Goal: Find contact information: Find contact information

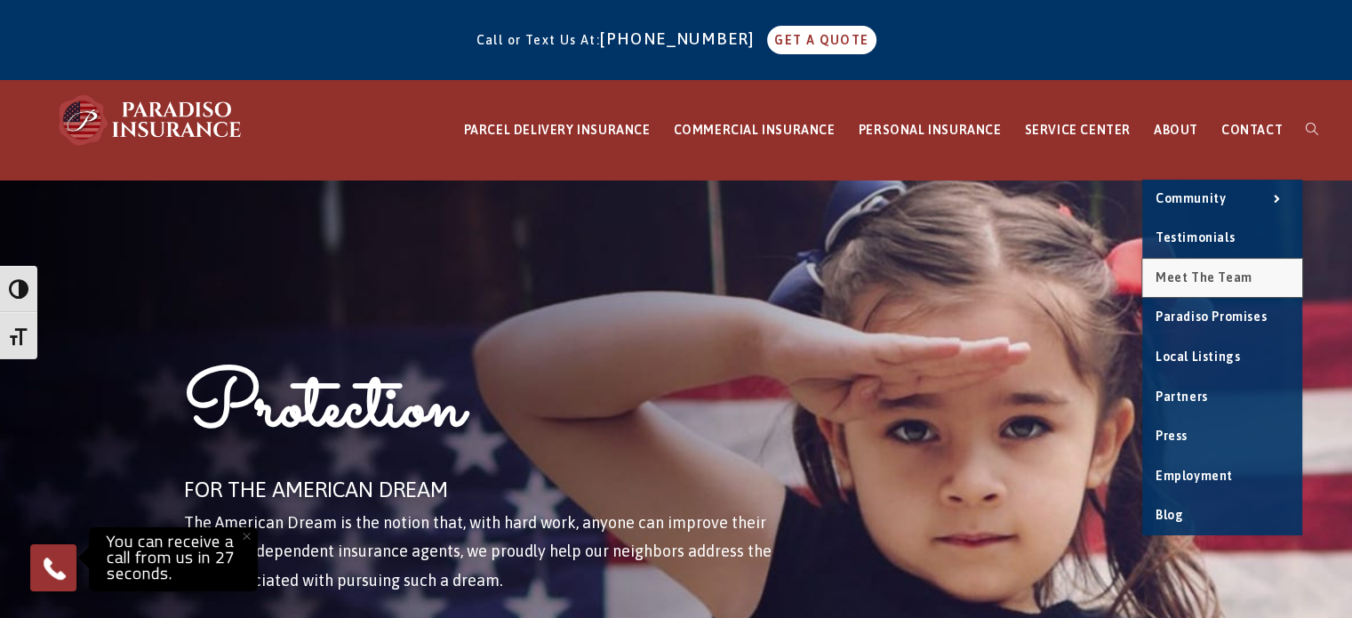
click at [1195, 272] on span "Meet the Team" at bounding box center [1203, 277] width 97 height 14
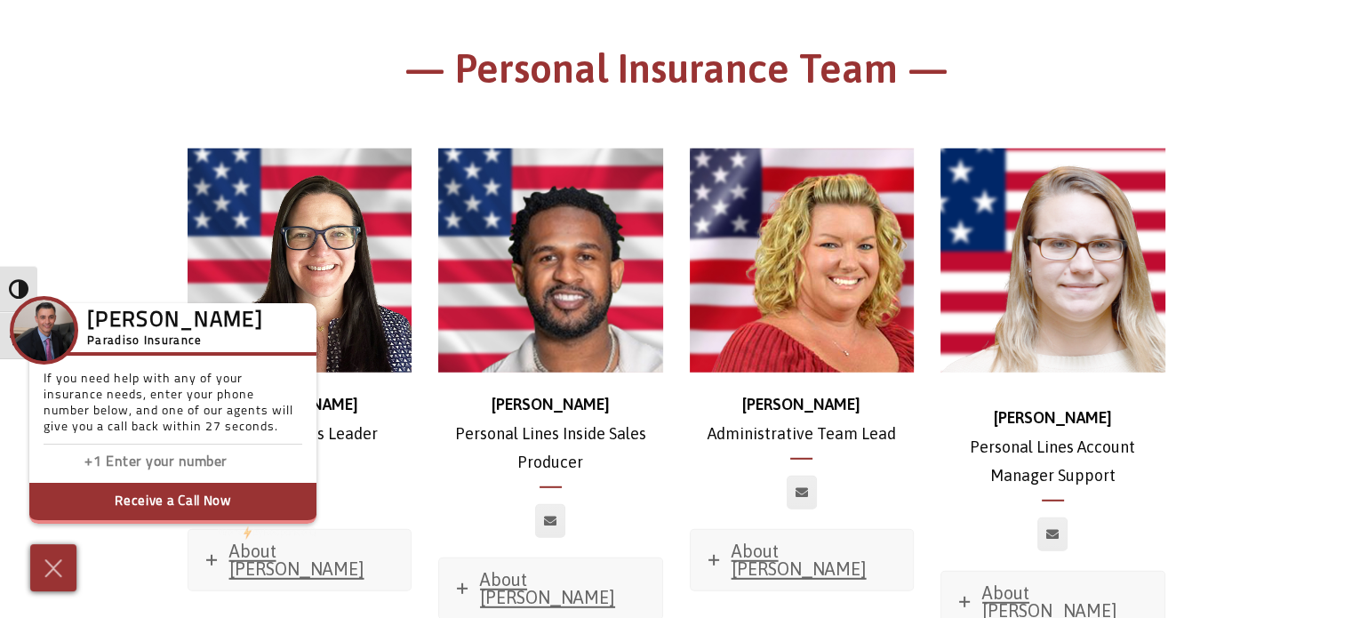
scroll to position [4885, 0]
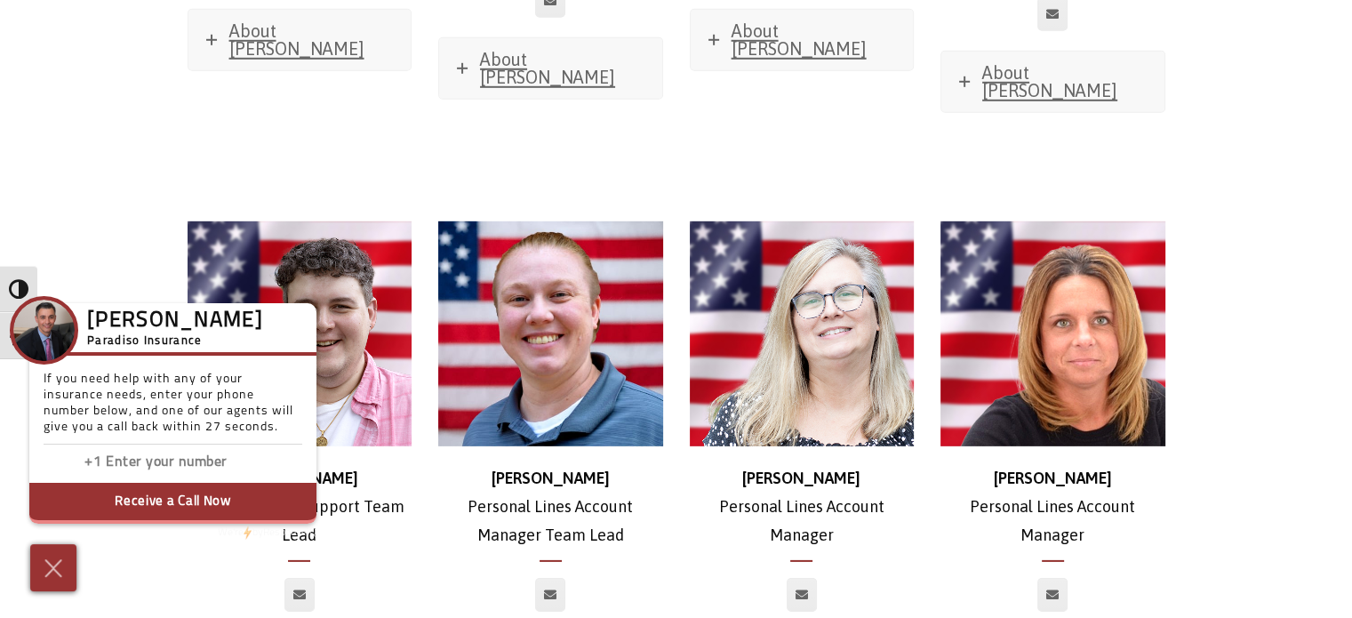
scroll to position [5407, 0]
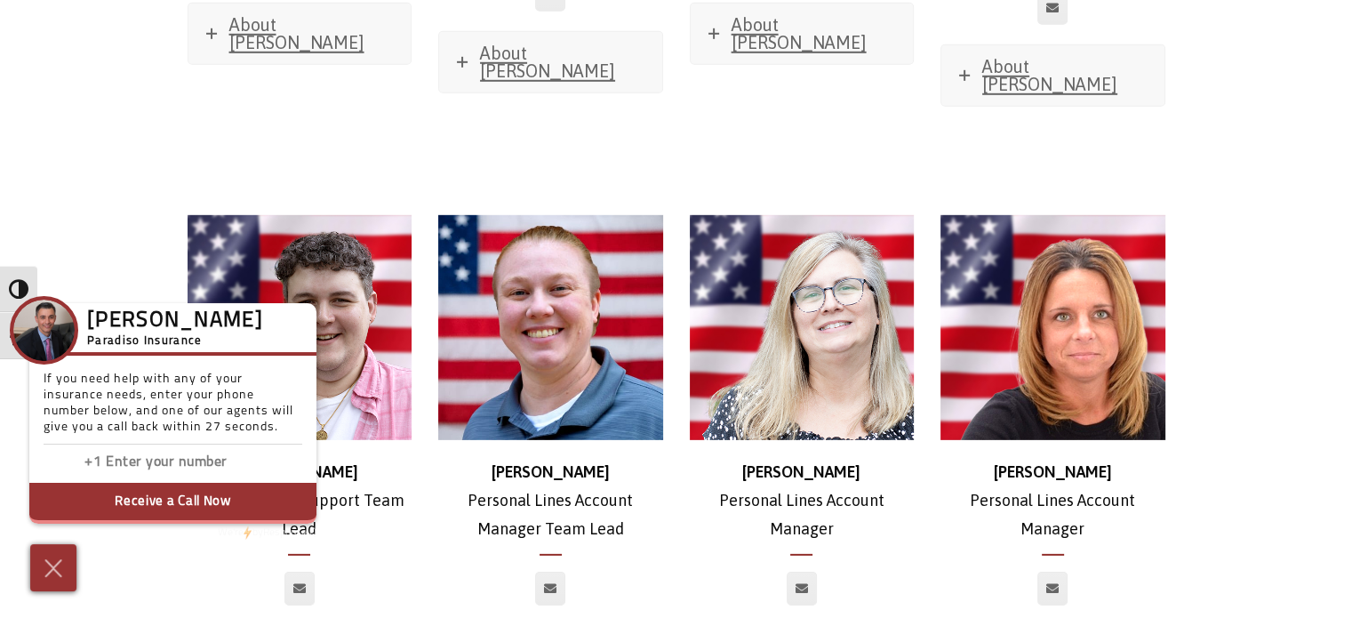
click at [61, 569] on img at bounding box center [53, 568] width 27 height 28
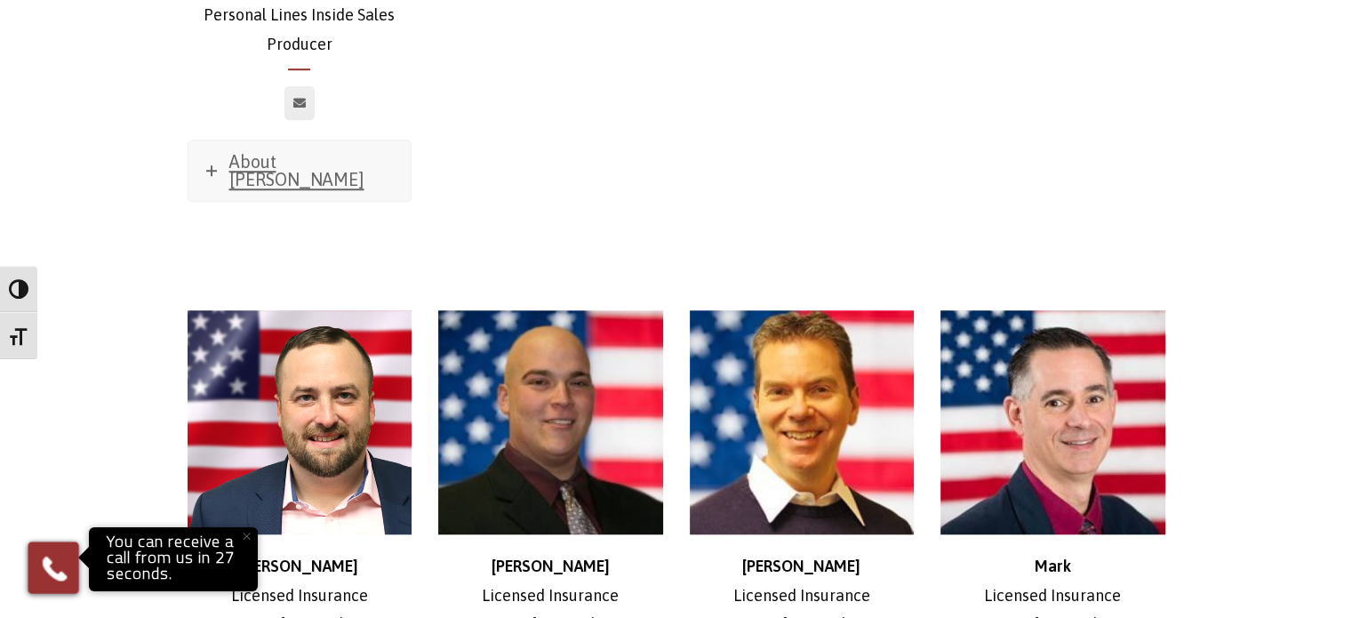
scroll to position [8091, 0]
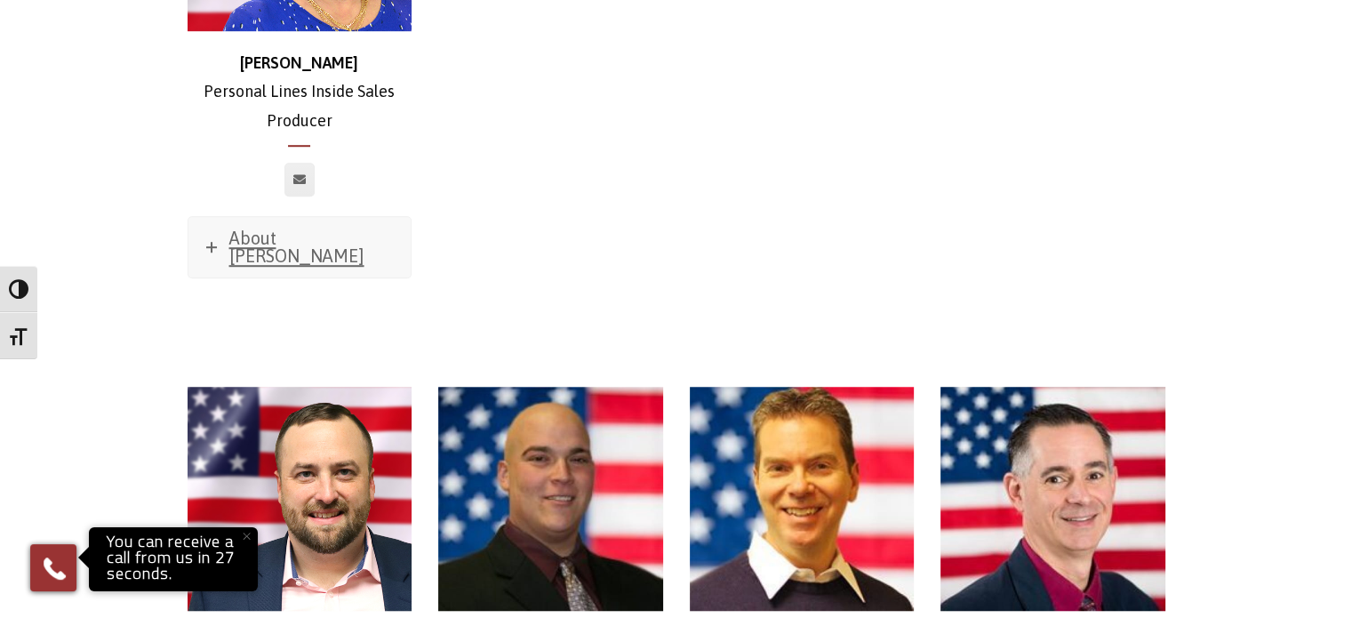
scroll to position [8013, 0]
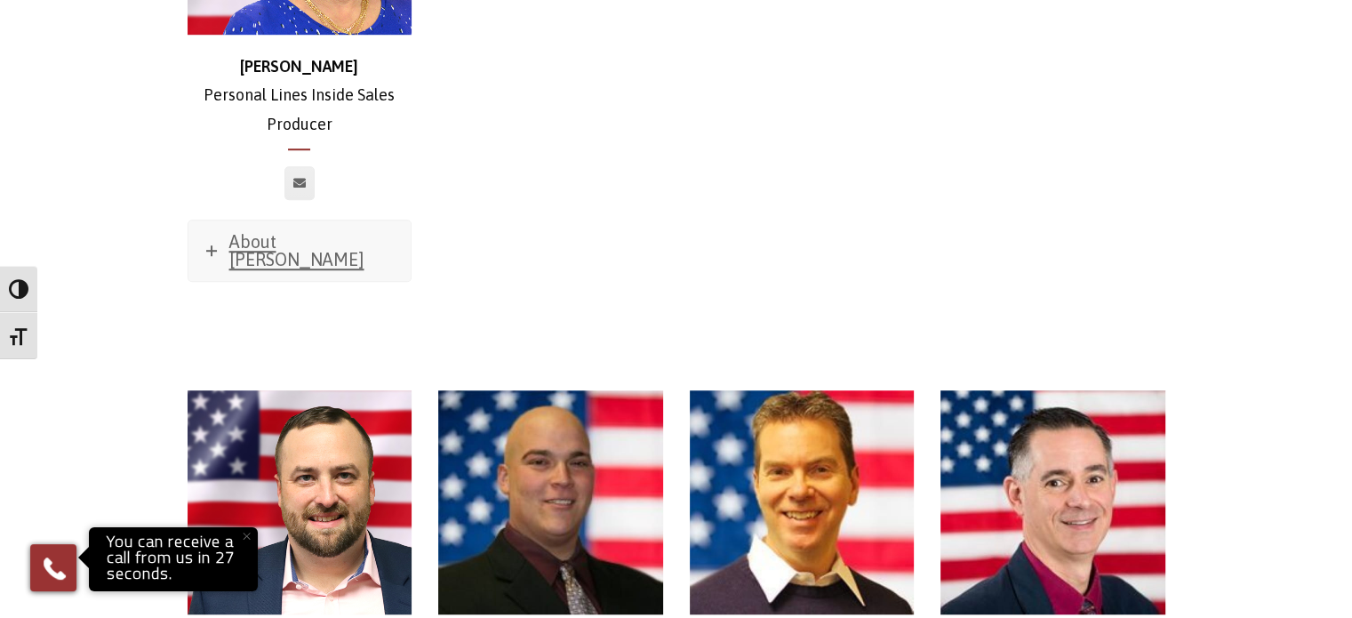
click at [796, 390] on img at bounding box center [802, 502] width 225 height 225
click at [825, 390] on img at bounding box center [802, 502] width 225 height 225
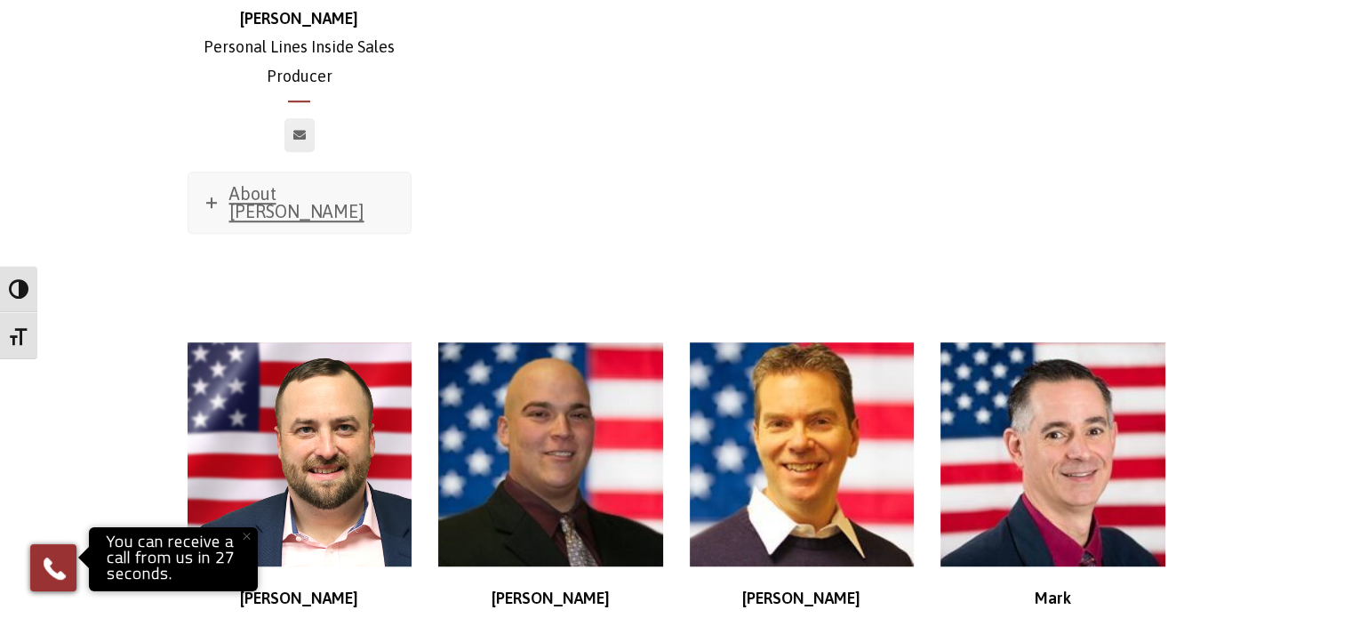
scroll to position [8049, 0]
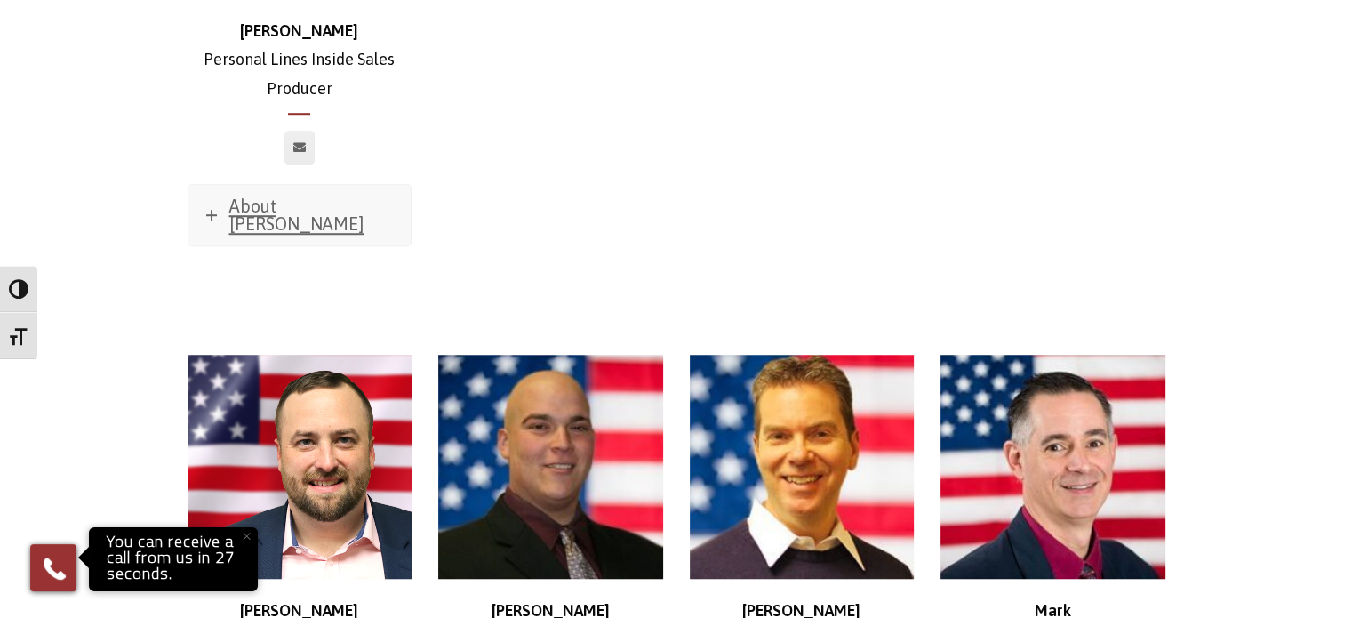
click at [800, 355] on img at bounding box center [802, 467] width 225 height 225
